Goal: Task Accomplishment & Management: Use online tool/utility

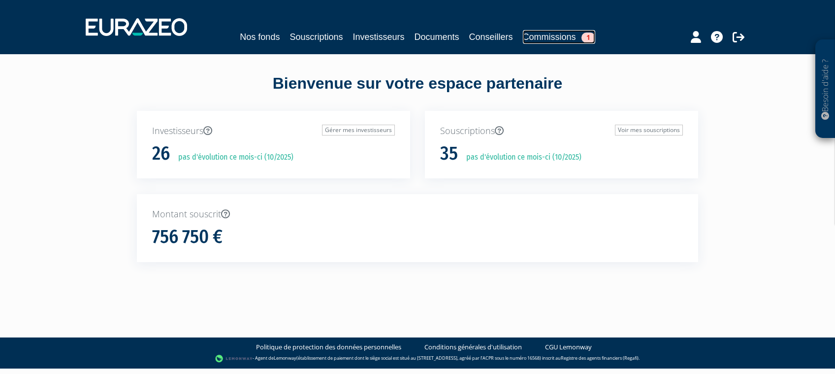
click at [572, 39] on link "Commissions 1" at bounding box center [559, 37] width 72 height 14
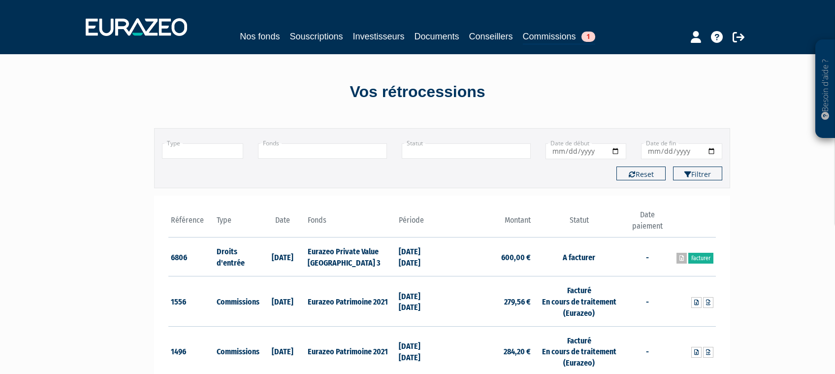
click at [680, 263] on link at bounding box center [681, 257] width 10 height 11
click at [696, 259] on link "Facturer" at bounding box center [700, 257] width 25 height 11
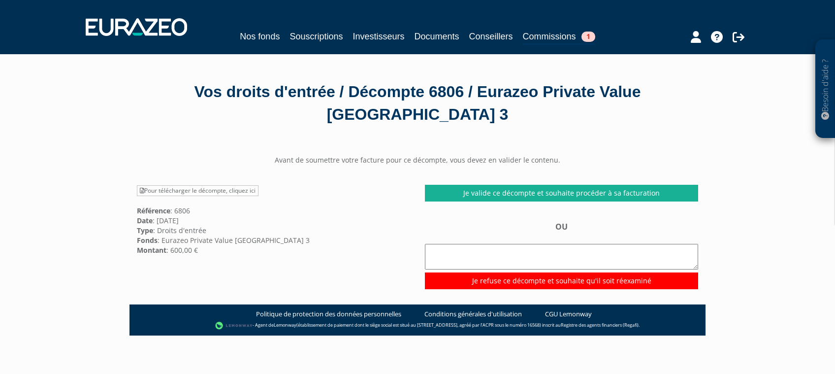
click at [549, 201] on div "Je valide ce décompte et souhaite procéder à sa facturation OU Je refuse ce déc…" at bounding box center [561, 237] width 288 height 104
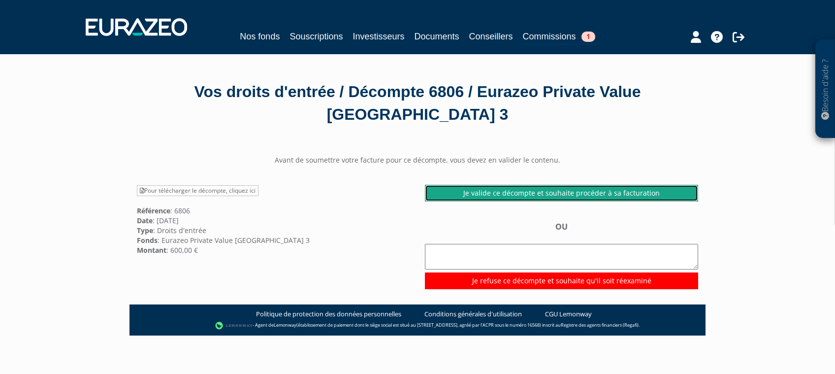
click at [545, 192] on link "Je valide ce décompte et souhaite procéder à sa facturation" at bounding box center [561, 193] width 273 height 17
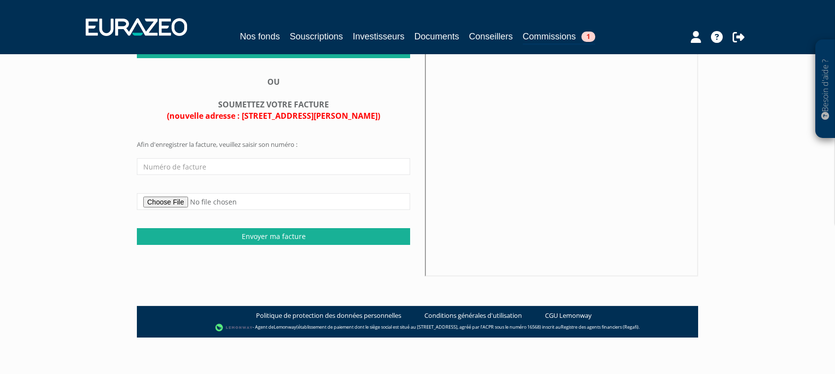
scroll to position [209, 0]
click at [211, 175] on input "text" at bounding box center [273, 166] width 273 height 17
type input "1144"
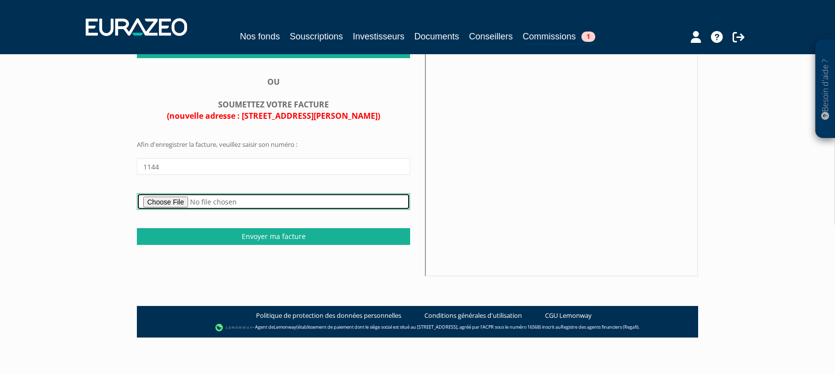
click at [177, 209] on input "file" at bounding box center [273, 201] width 273 height 17
type input "C:\fakepath\F1144 Droit d'entrée Eurazeo Private Value Europe 3 - ELVIRE M.pdf"
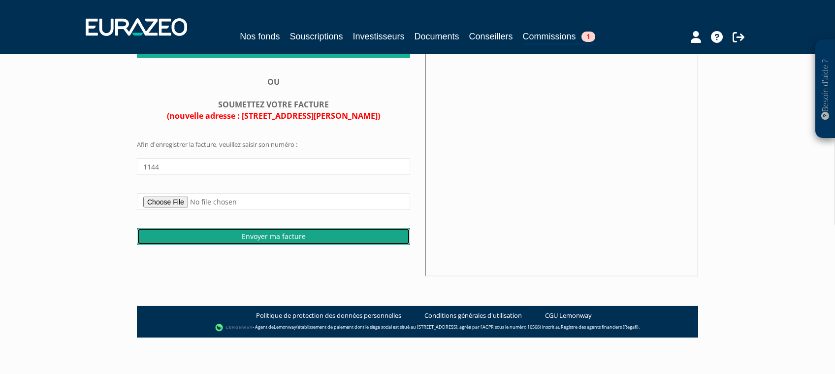
click at [339, 245] on input "Envoyer ma facture" at bounding box center [273, 236] width 273 height 17
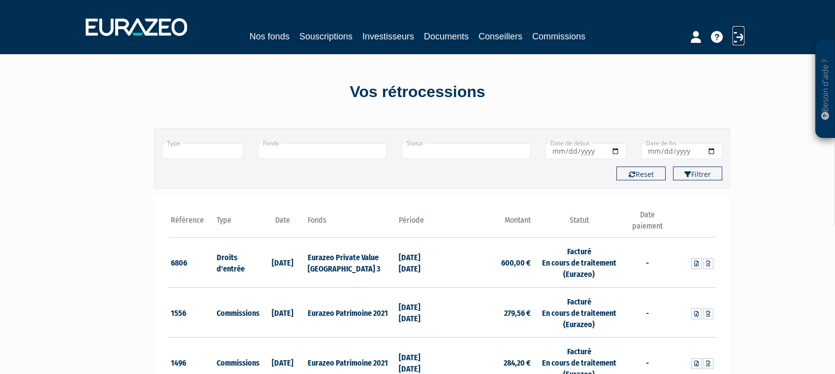
click at [740, 40] on icon at bounding box center [738, 37] width 12 height 12
